Goal: Task Accomplishment & Management: Manage account settings

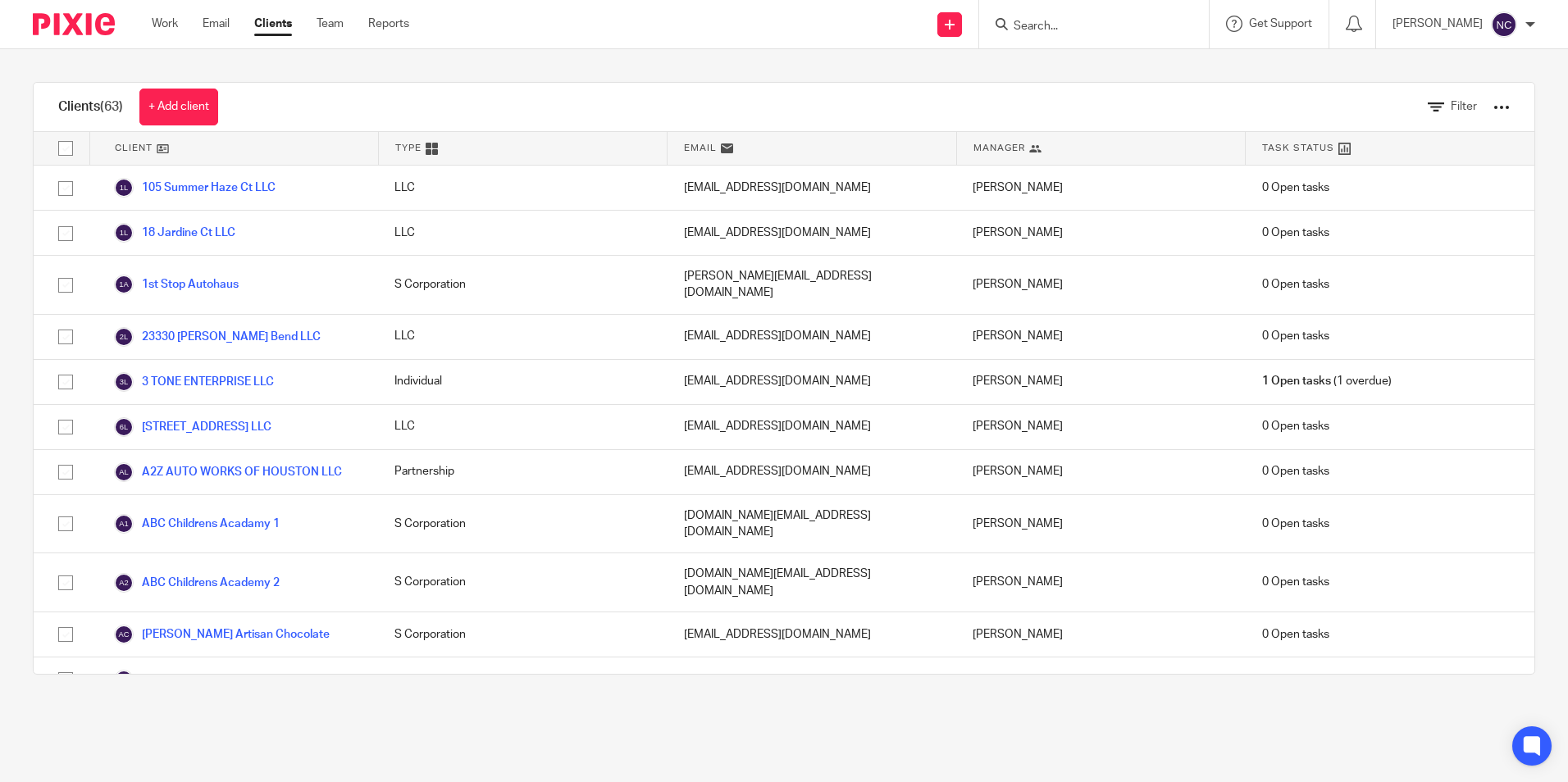
click at [1040, 20] on input "Search" at bounding box center [1086, 27] width 148 height 15
type input "space"
click at [1067, 62] on link at bounding box center [1160, 70] width 304 height 37
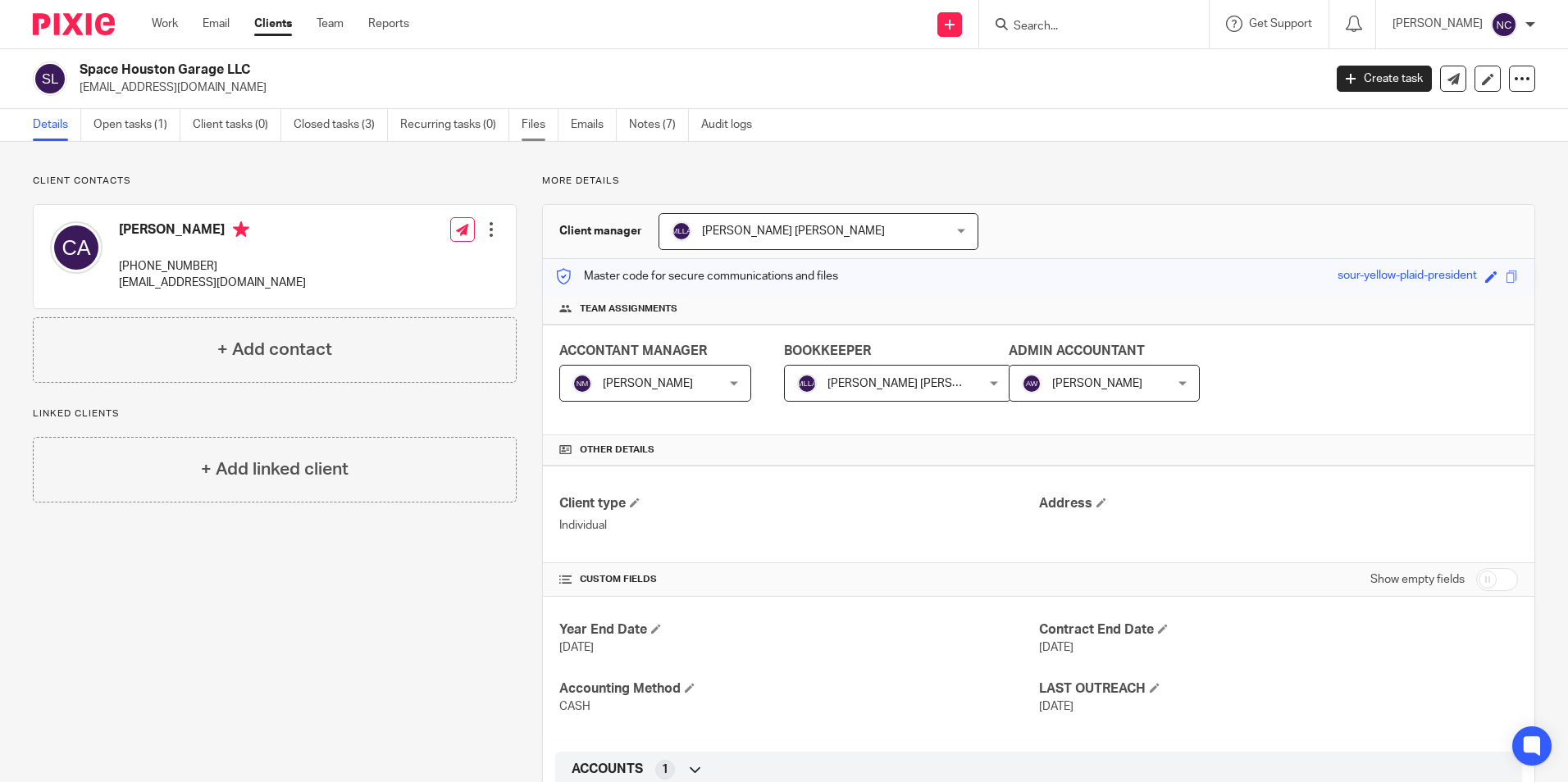
click at [525, 130] on link "Files" at bounding box center [540, 125] width 37 height 32
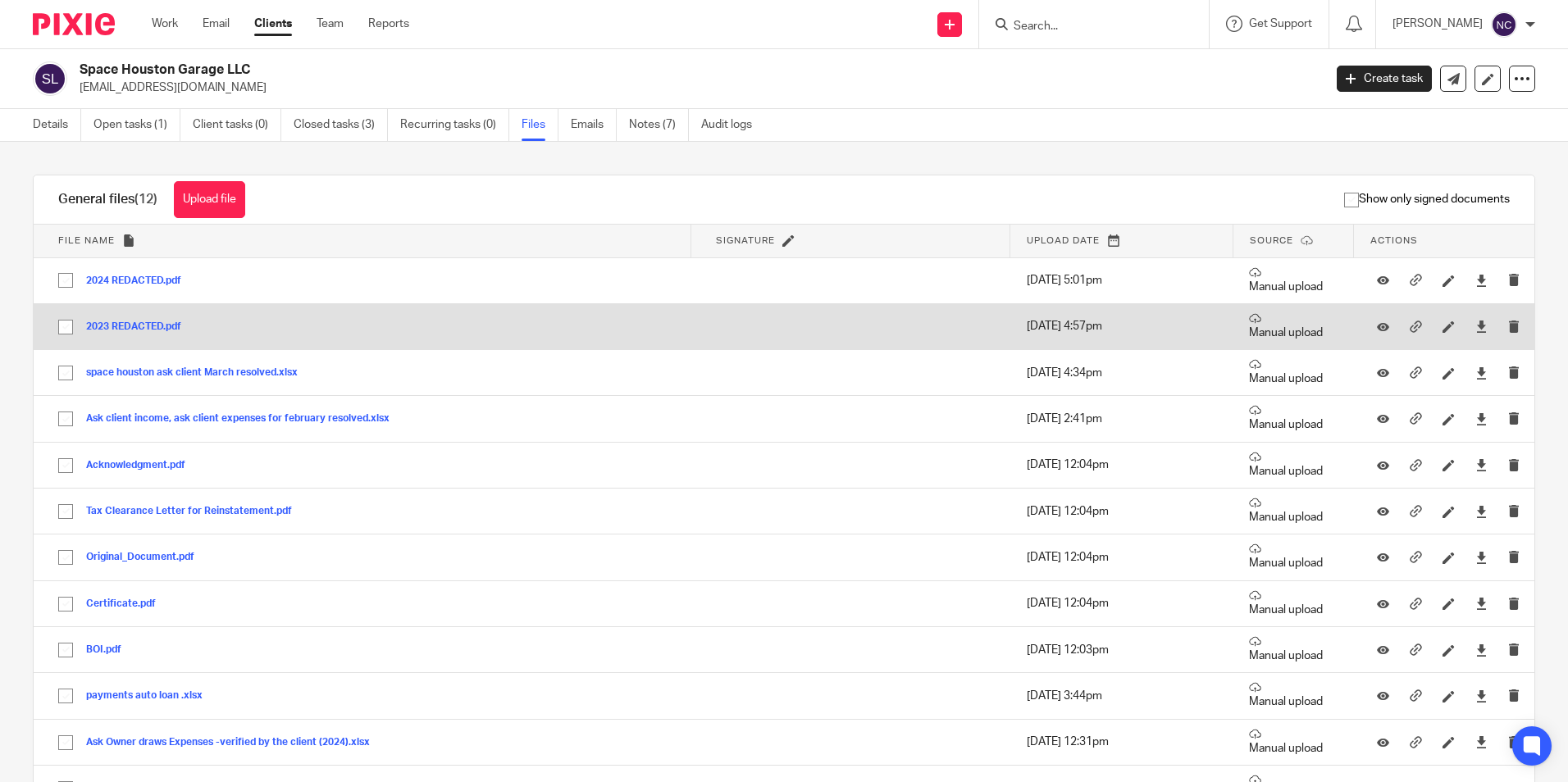
click at [138, 324] on button "2023 REDACTED.pdf" at bounding box center [140, 327] width 108 height 12
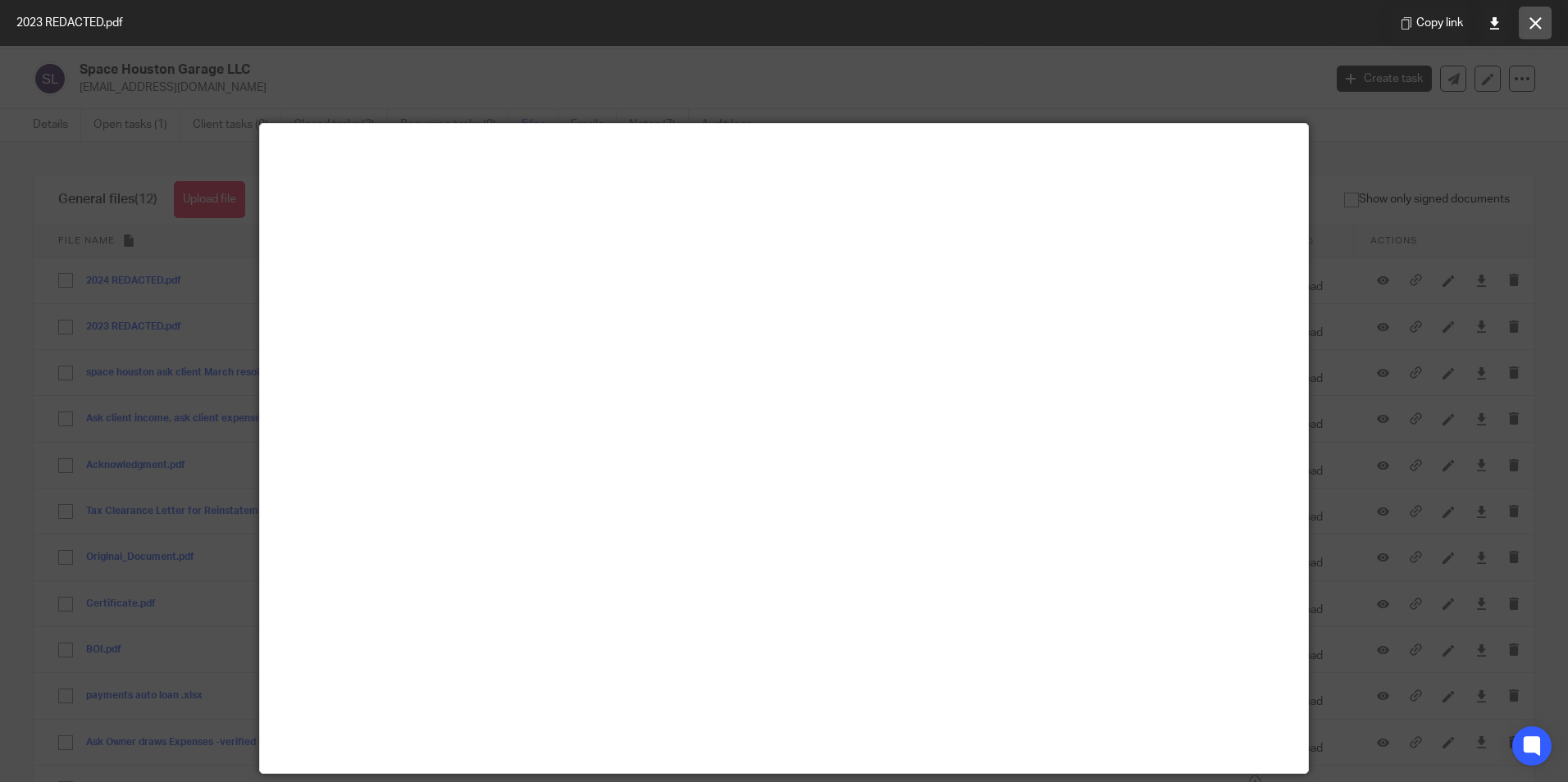
click at [1539, 28] on icon at bounding box center [1535, 23] width 12 height 12
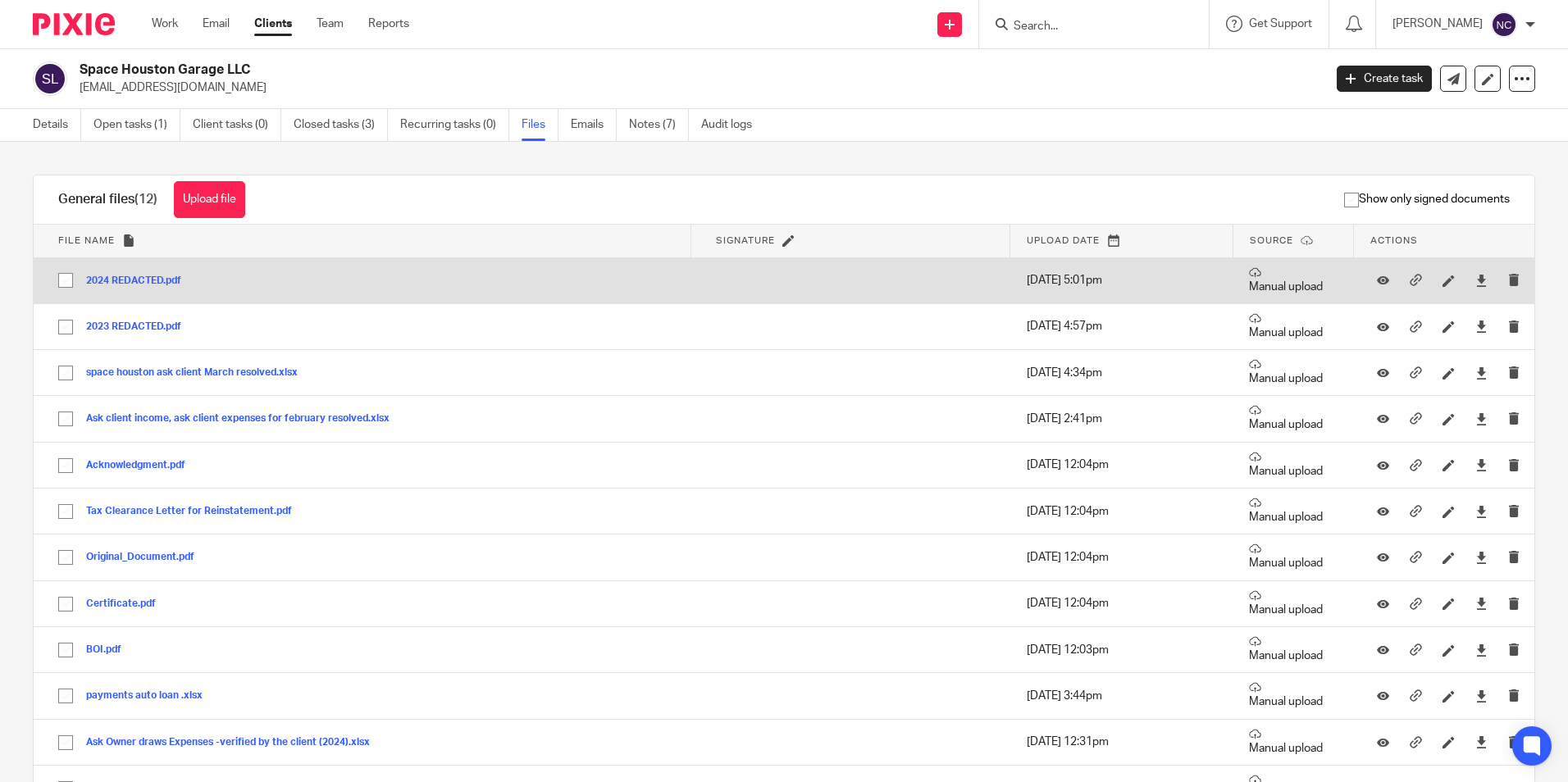
click at [112, 276] on button "2024 REDACTED.pdf" at bounding box center [140, 281] width 108 height 12
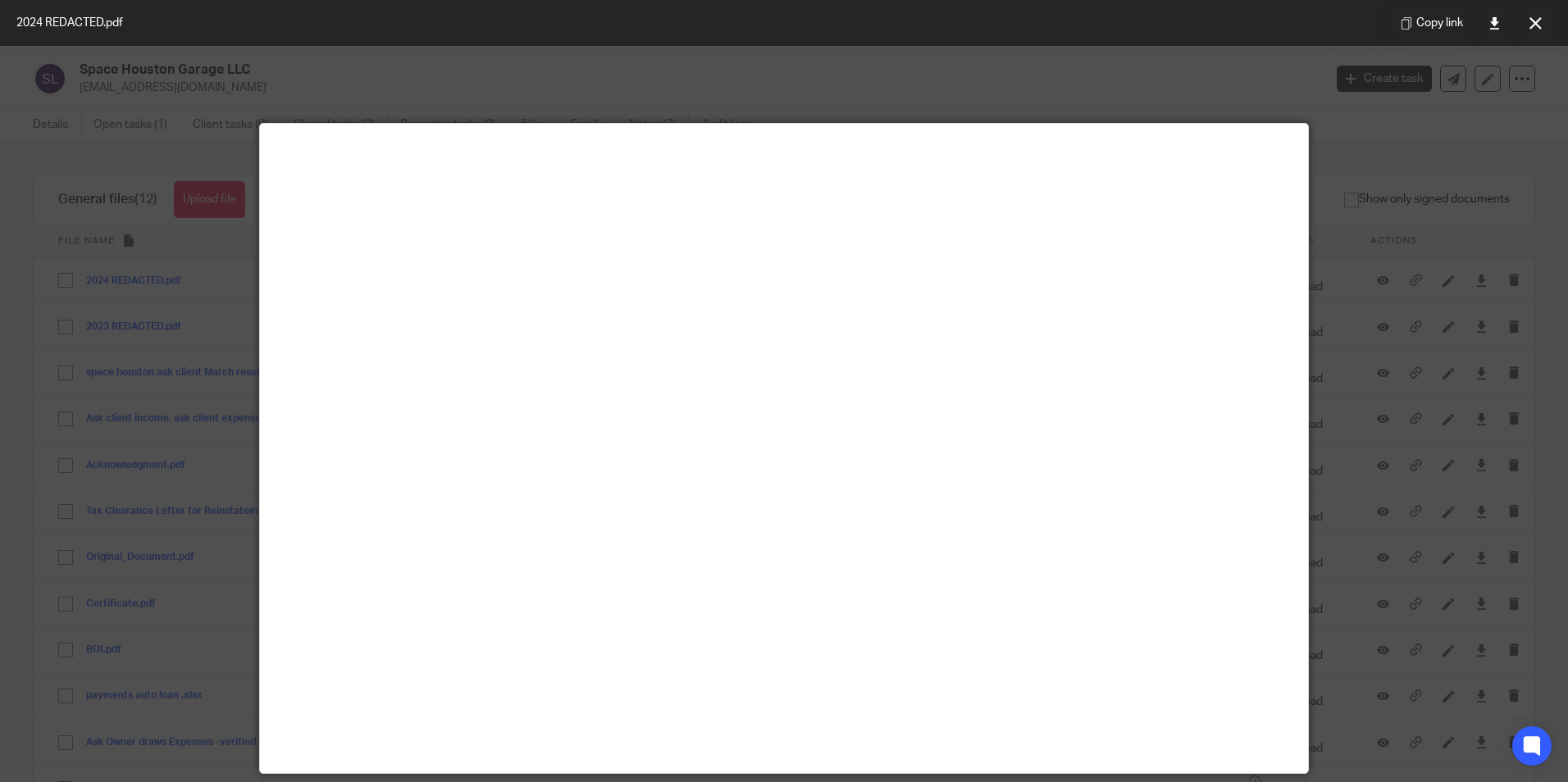
click at [1500, 131] on div at bounding box center [784, 391] width 1568 height 782
click at [1533, 25] on icon at bounding box center [1535, 23] width 12 height 12
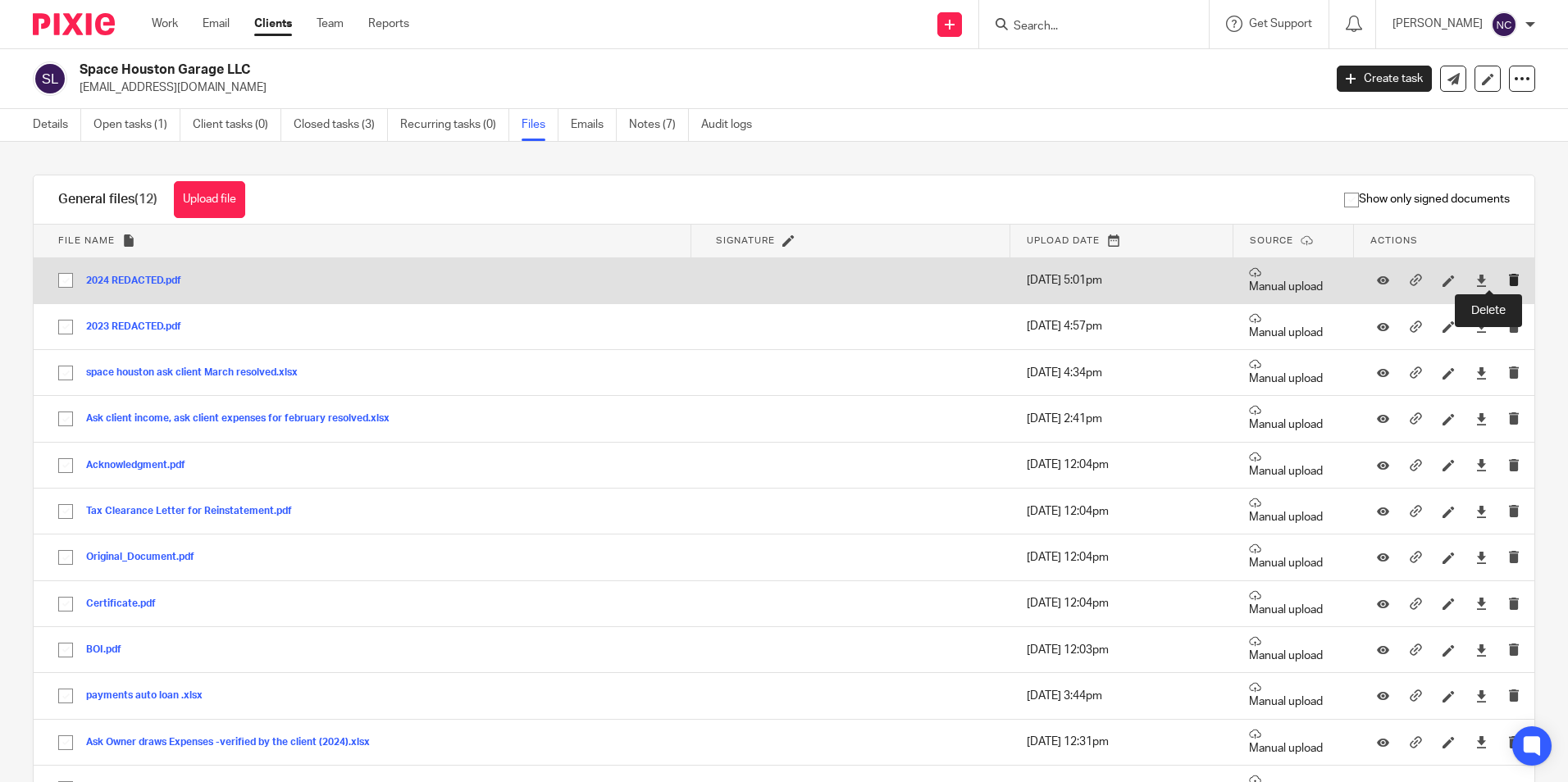
click at [1509, 276] on icon "submit" at bounding box center [1514, 279] width 12 height 12
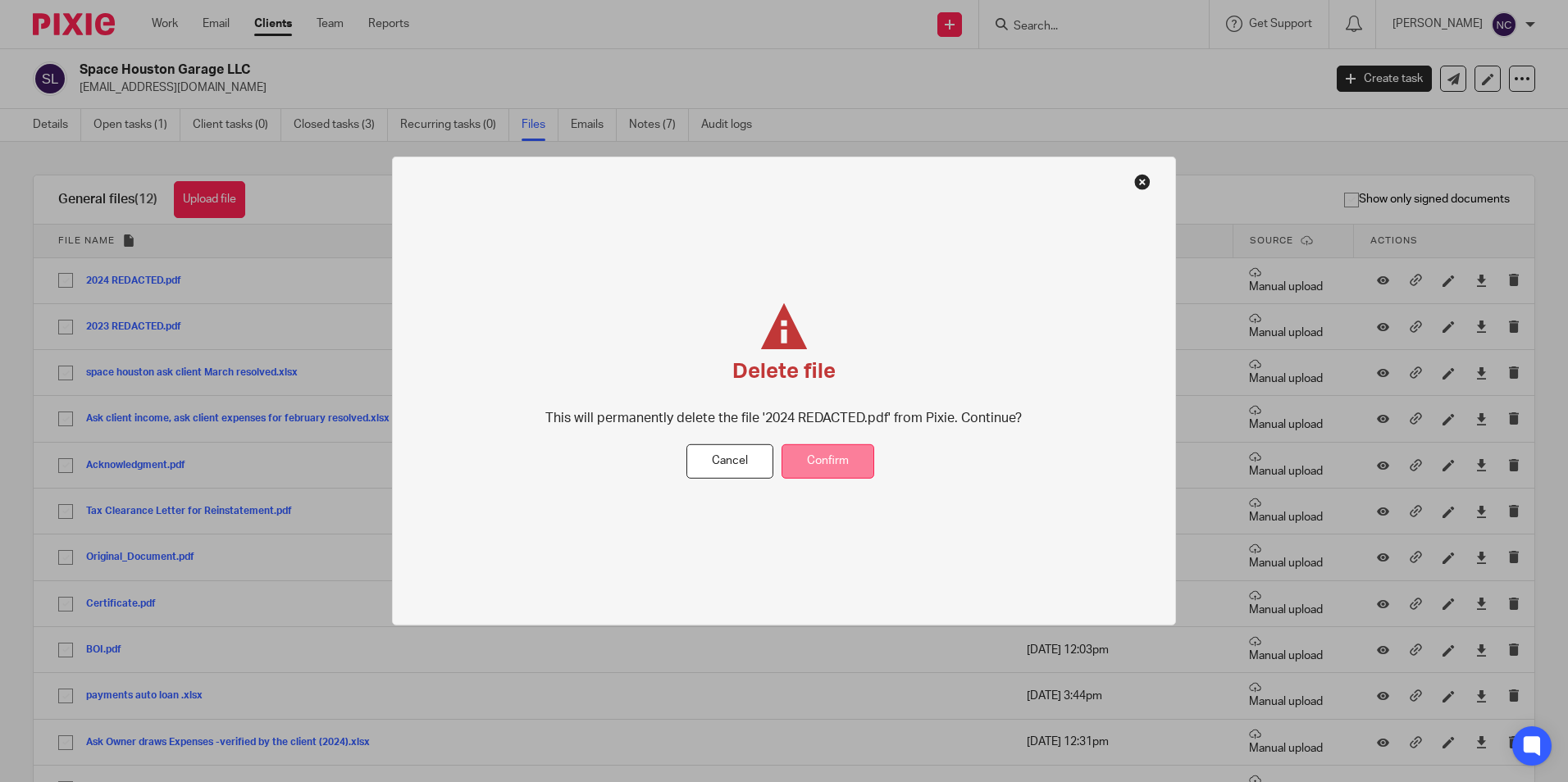
click at [822, 454] on button "Confirm" at bounding box center [829, 461] width 93 height 36
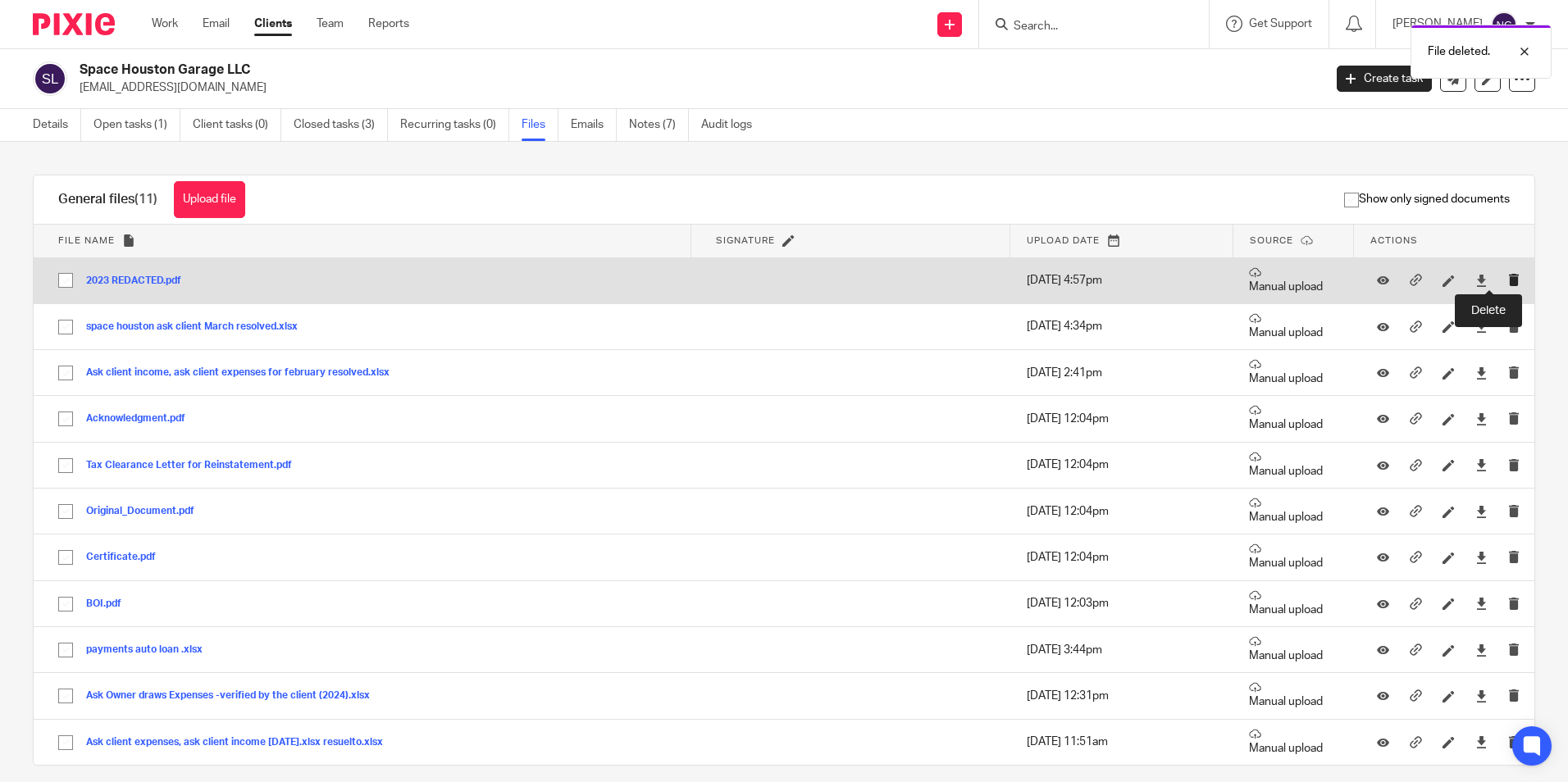
click at [1509, 286] on icon "submit" at bounding box center [1514, 279] width 12 height 12
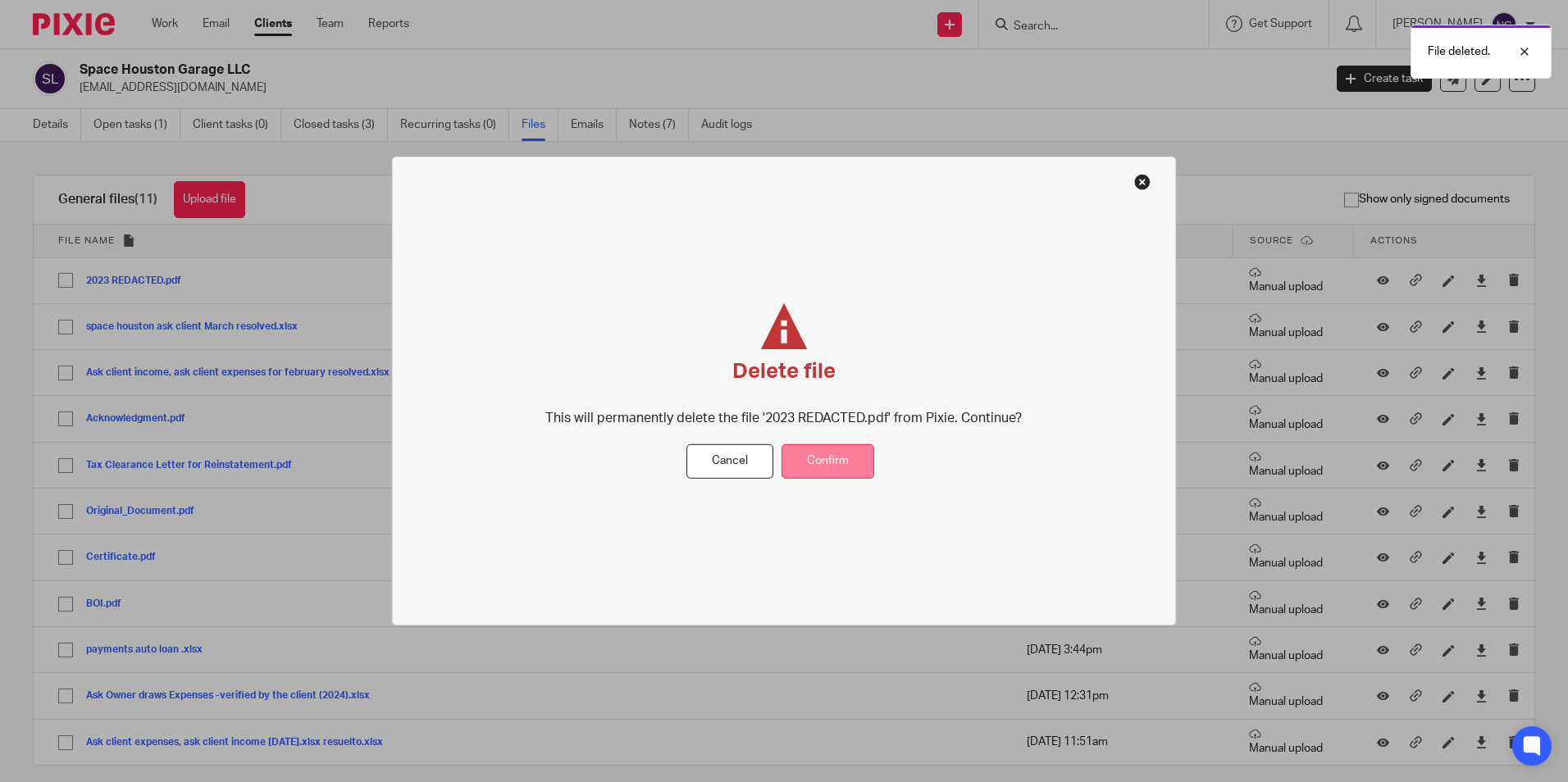
click at [818, 466] on button "Confirm" at bounding box center [829, 461] width 93 height 36
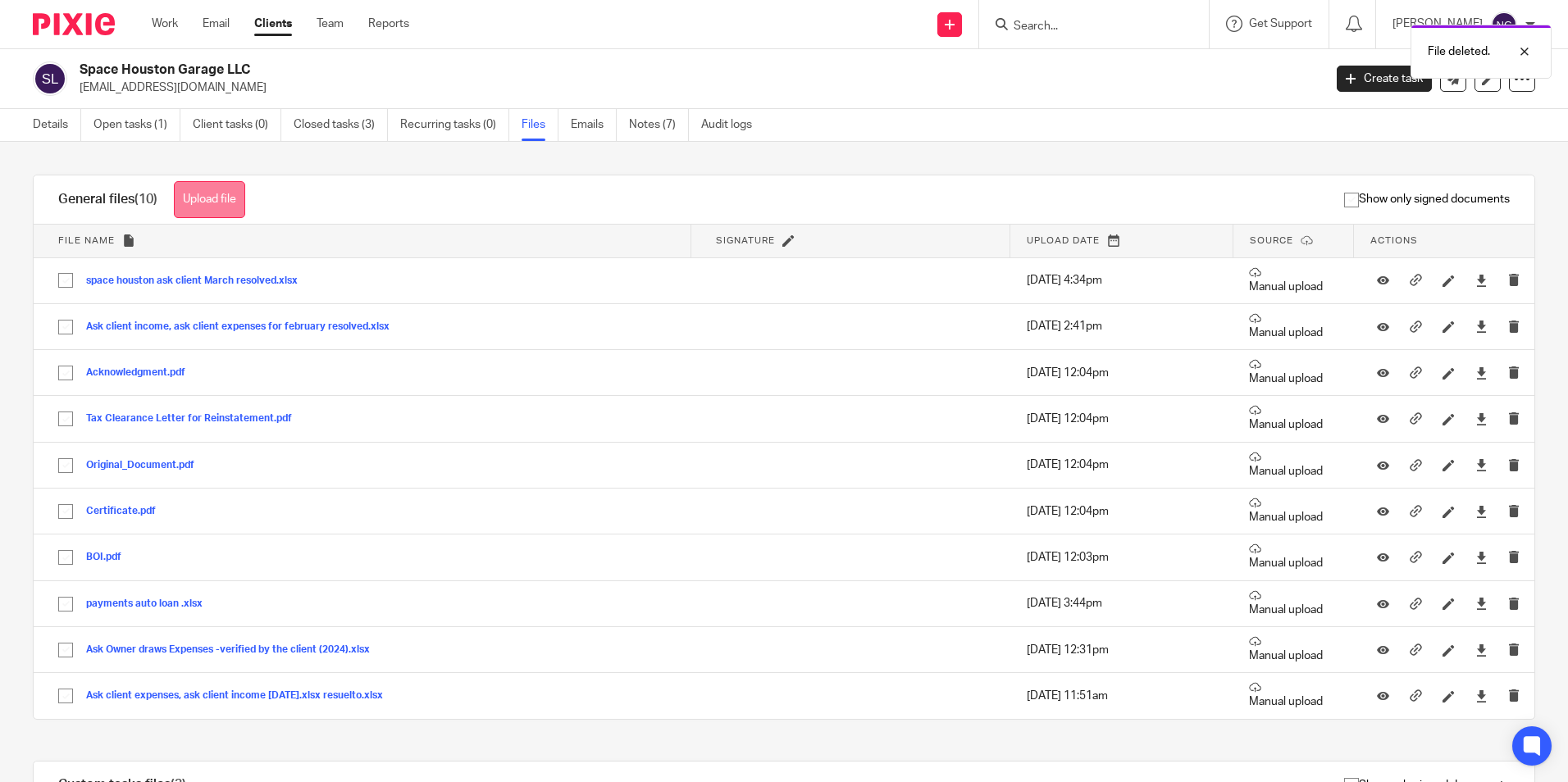
click at [202, 199] on button "Upload file" at bounding box center [210, 200] width 71 height 36
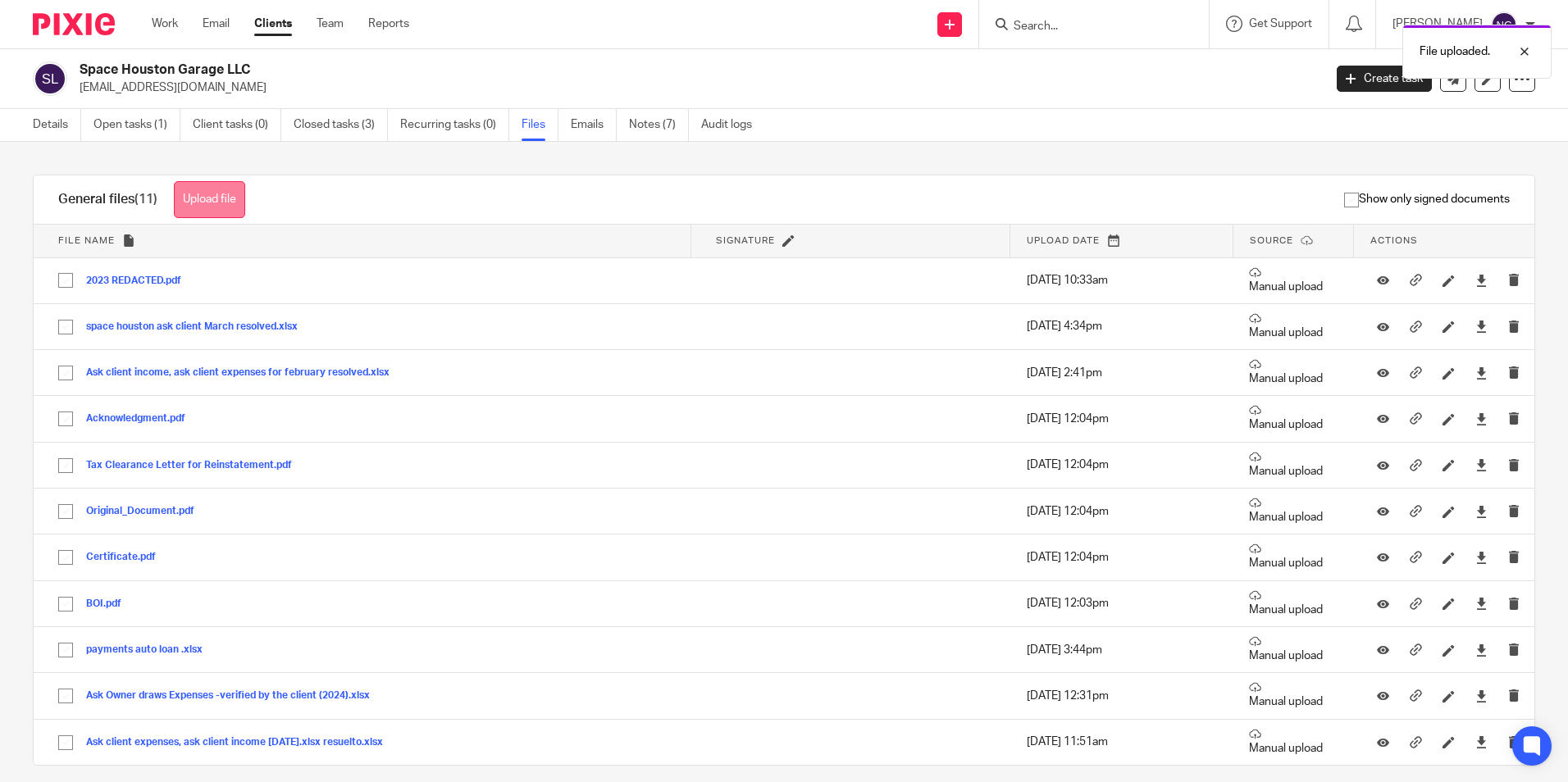
click at [230, 202] on button "Upload file" at bounding box center [210, 200] width 71 height 36
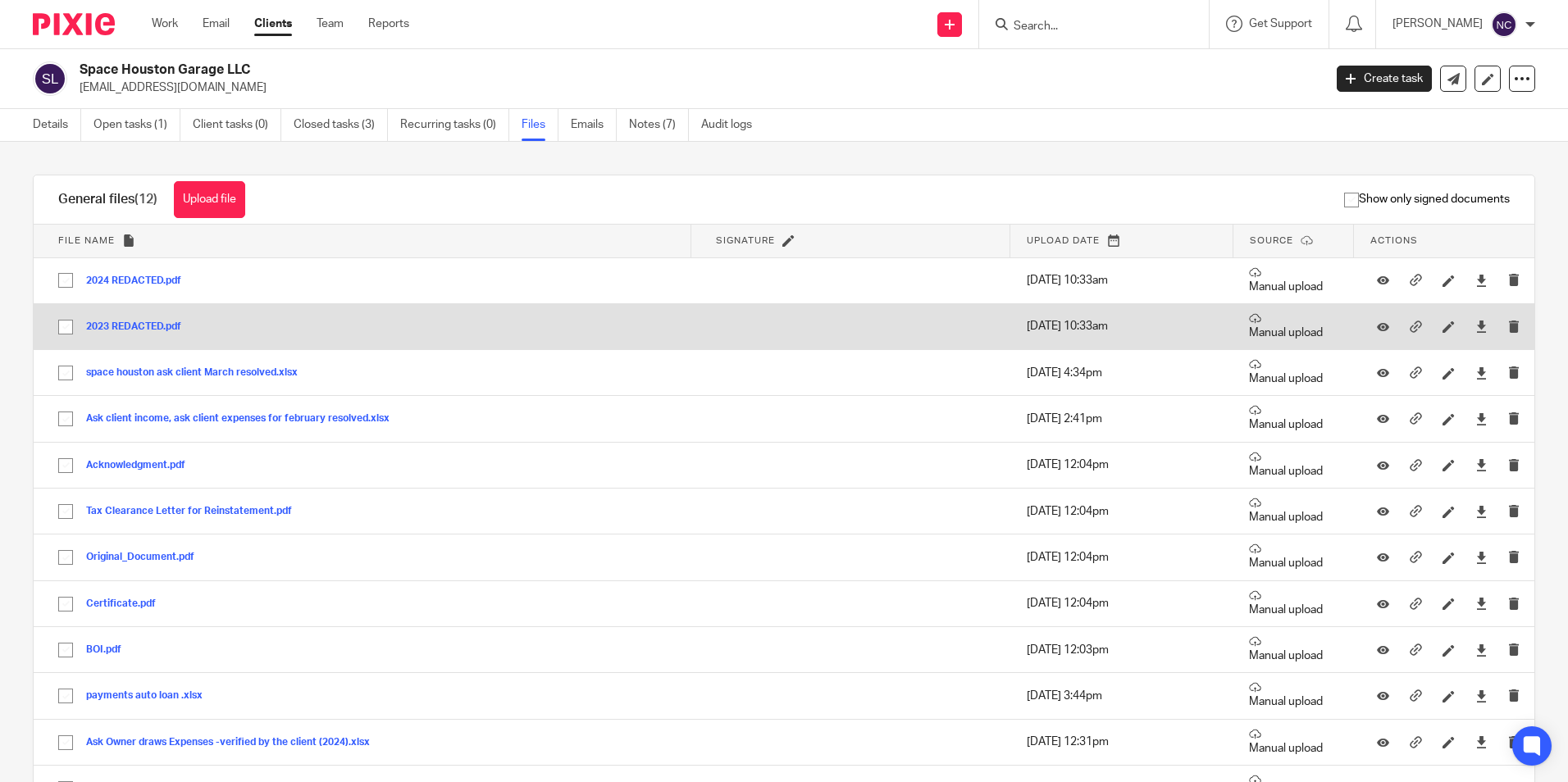
click at [127, 328] on button "2023 REDACTED.pdf" at bounding box center [140, 327] width 108 height 12
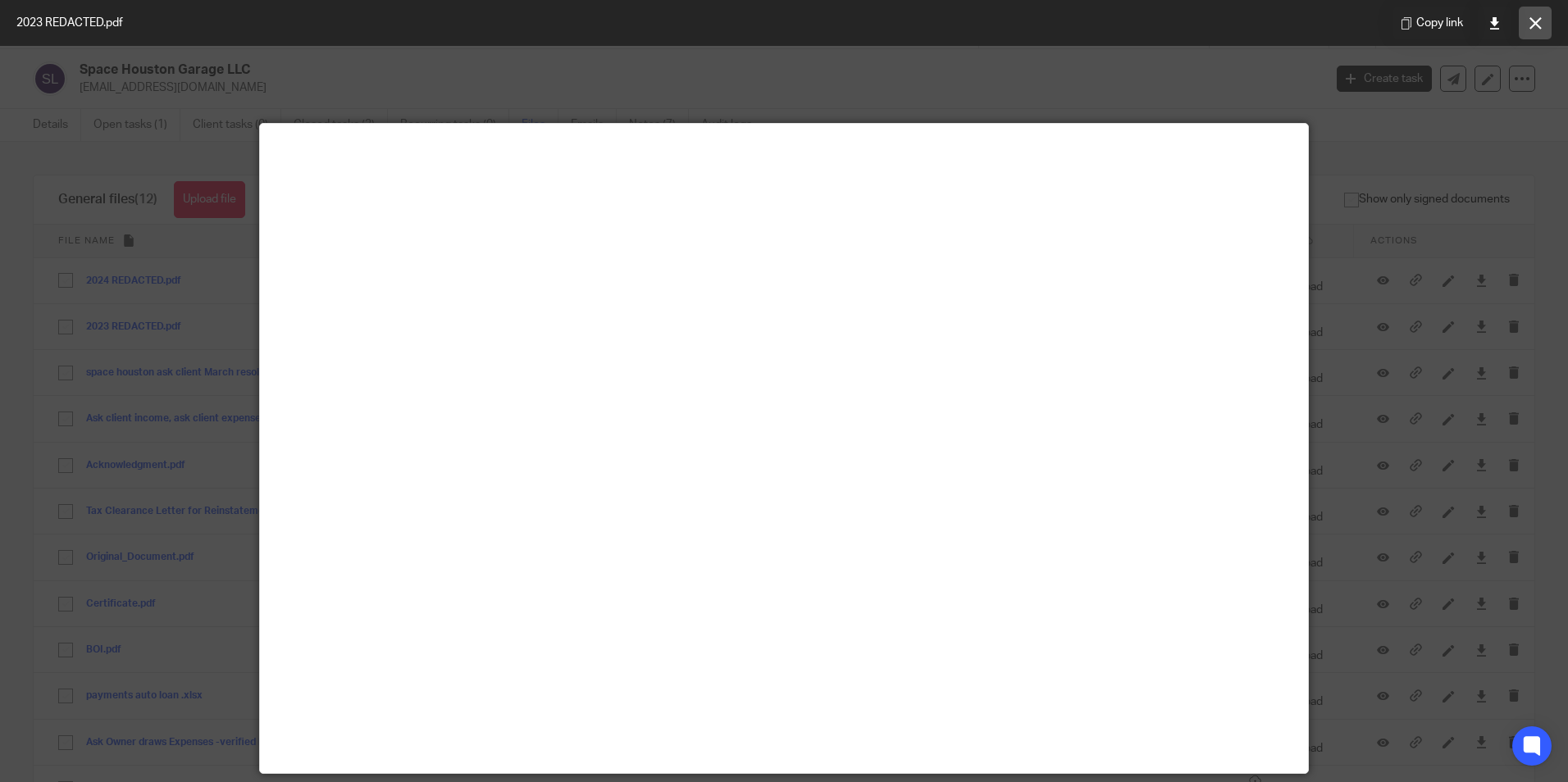
click at [1527, 20] on button at bounding box center [1536, 23] width 33 height 33
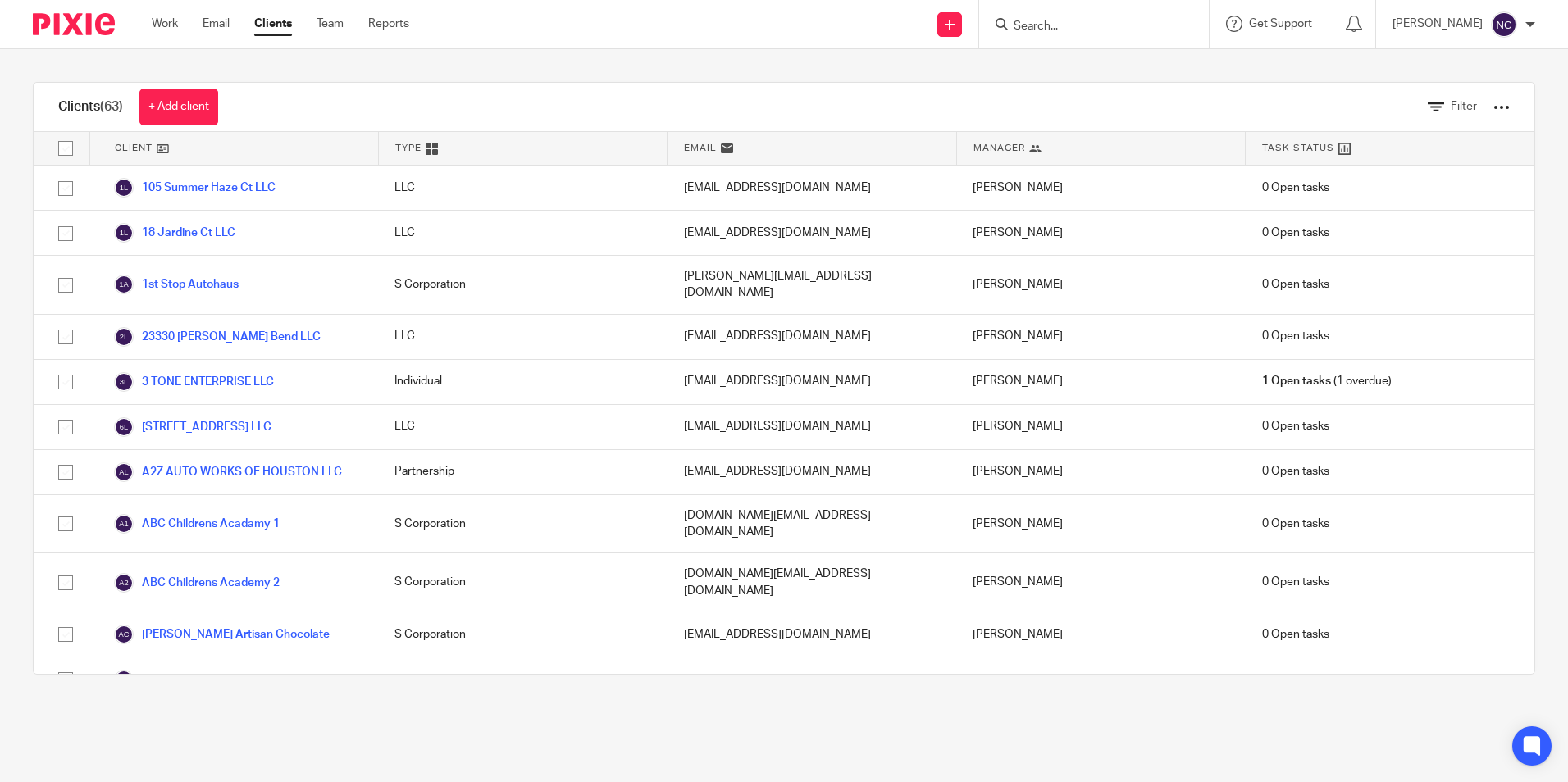
click at [1073, 17] on form at bounding box center [1099, 24] width 174 height 20
click at [1026, 28] on input "Search" at bounding box center [1086, 27] width 148 height 15
